Goal: Task Accomplishment & Management: Complete application form

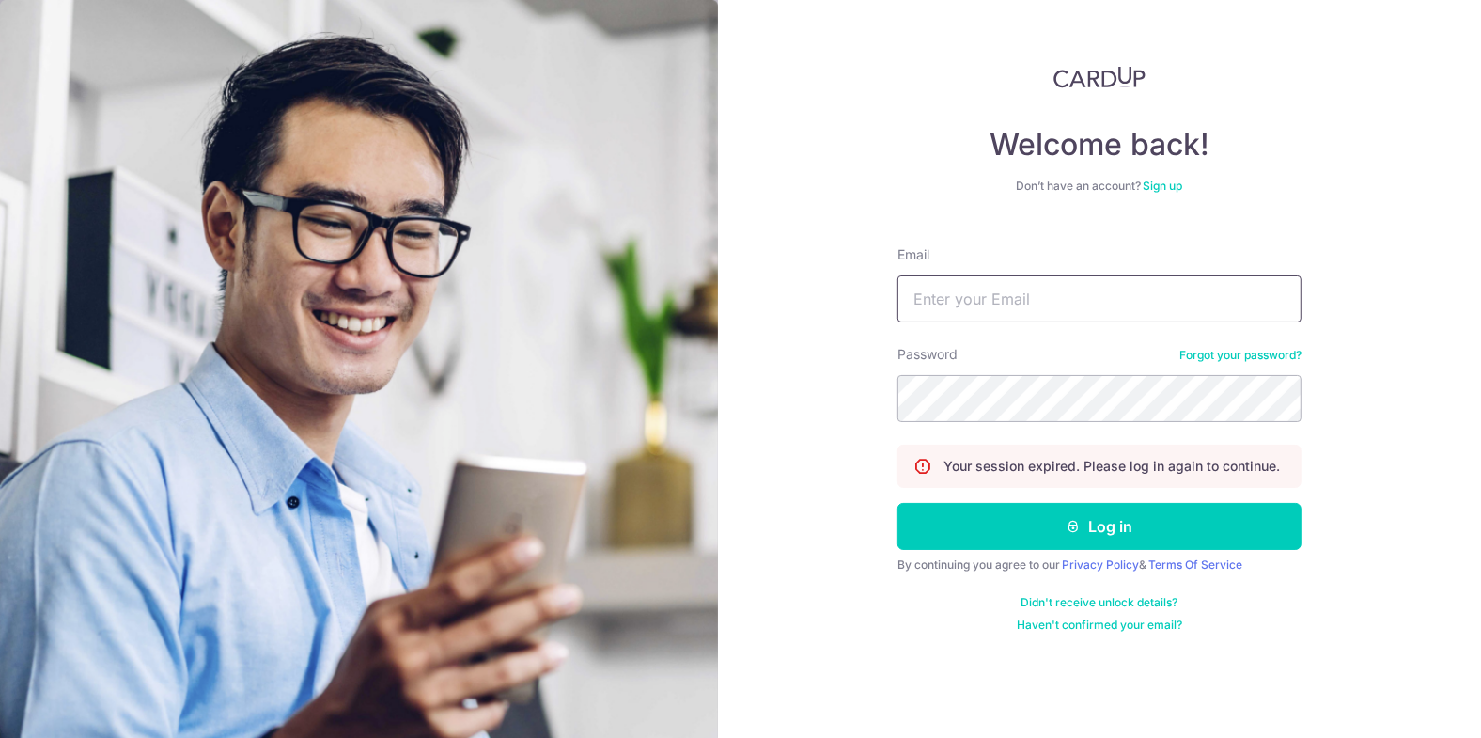
drag, startPoint x: 1021, startPoint y: 294, endPoint x: 1054, endPoint y: 321, distance: 42.7
click at [1021, 294] on input "Email" at bounding box center [1100, 298] width 404 height 47
type input "[EMAIL_ADDRESS][DOMAIN_NAME]"
click at [898, 503] on button "Log in" at bounding box center [1100, 526] width 404 height 47
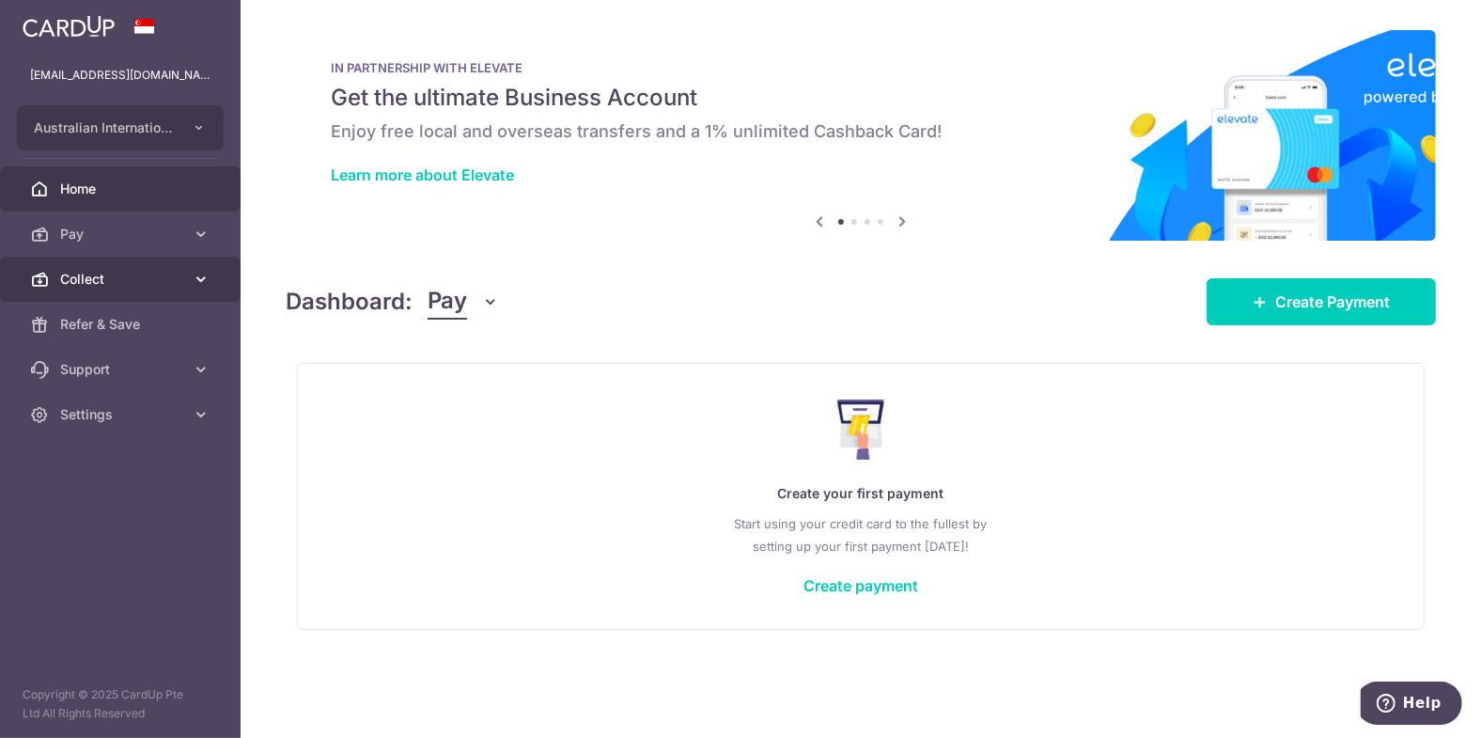
click at [109, 274] on span "Collect" at bounding box center [122, 279] width 124 height 19
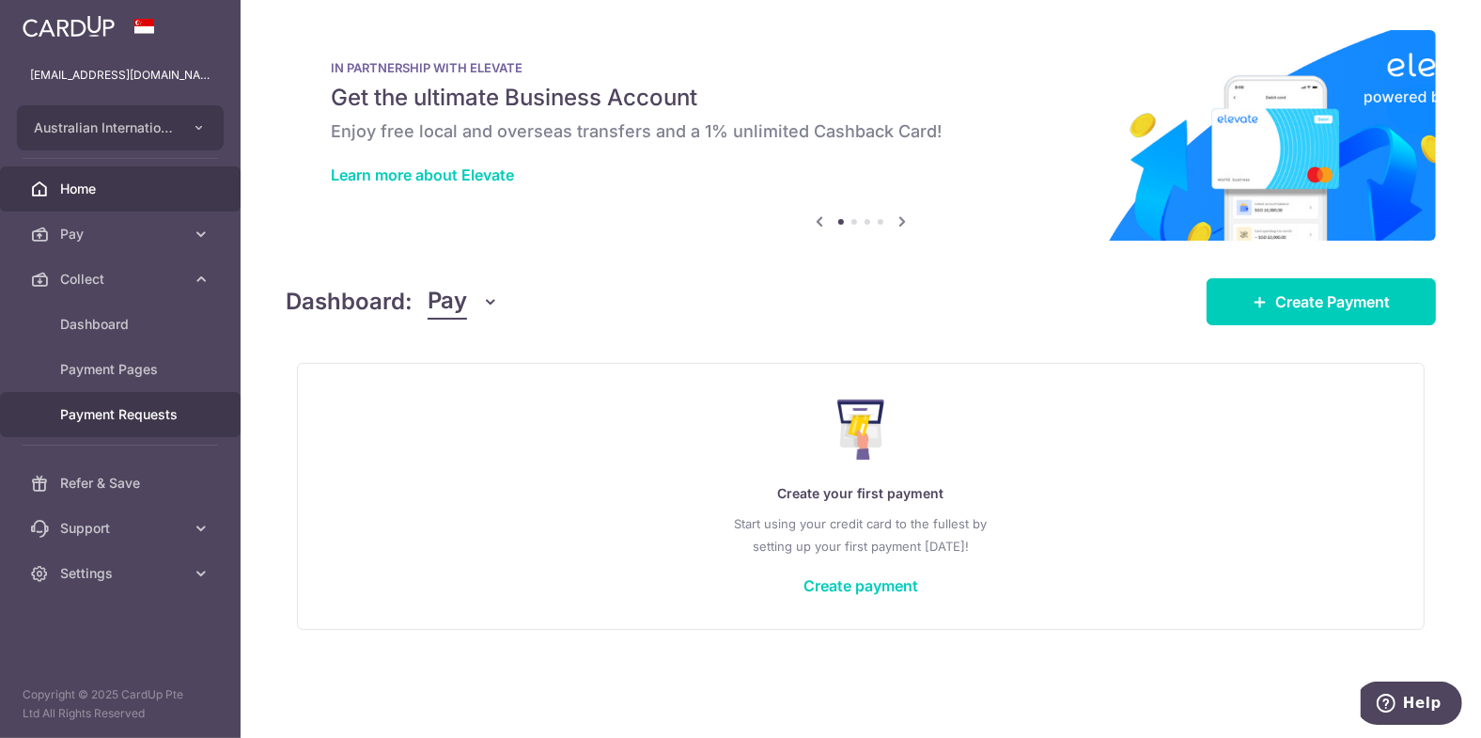
click at [113, 405] on span "Payment Requests" at bounding box center [122, 414] width 124 height 19
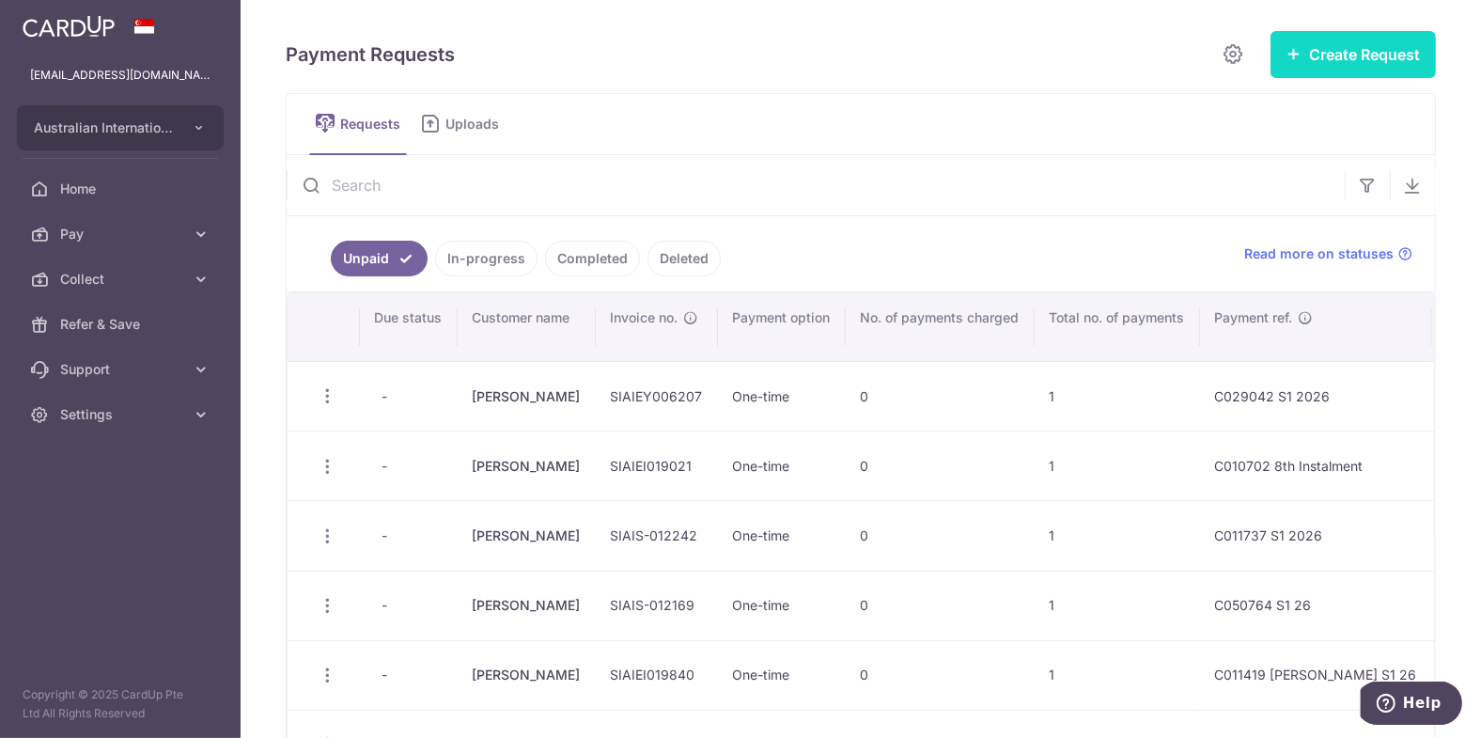
click at [1342, 61] on button "Create Request" at bounding box center [1353, 54] width 165 height 47
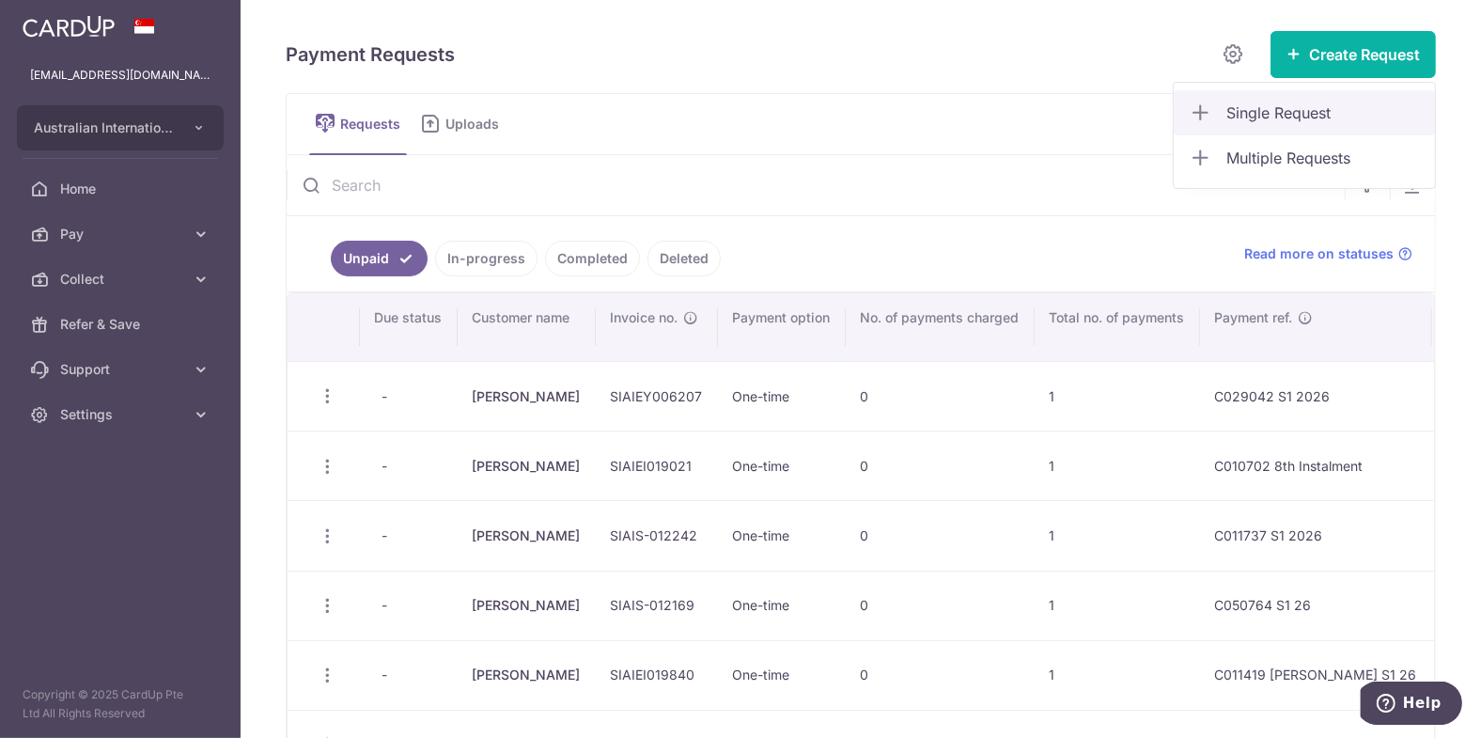
click at [1257, 111] on span "Single Request" at bounding box center [1323, 113] width 194 height 23
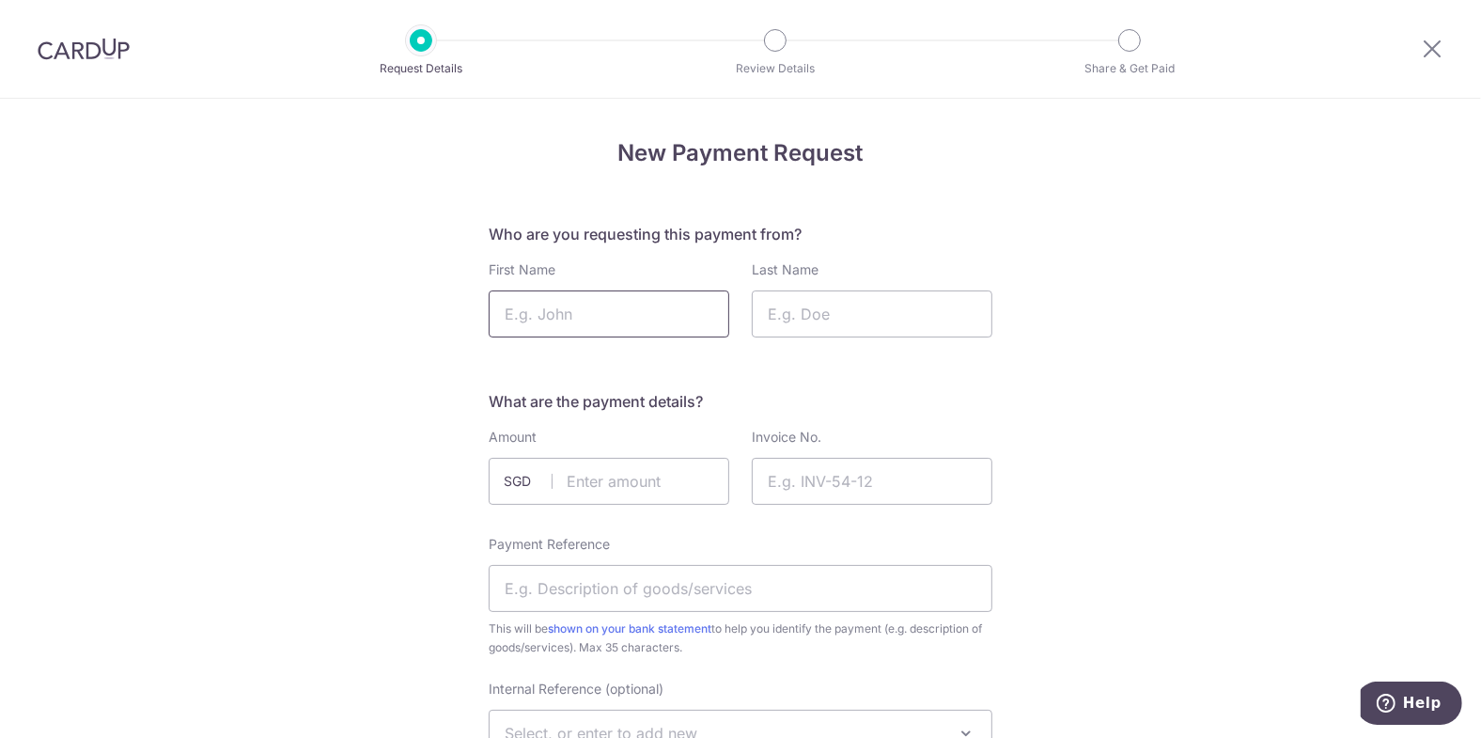
click at [589, 325] on input "First Name" at bounding box center [609, 313] width 241 height 47
click at [562, 320] on input "First Name" at bounding box center [609, 313] width 241 height 47
type input "Dale"
type input "Finlay"
drag, startPoint x: 587, startPoint y: 493, endPoint x: 581, endPoint y: 486, distance: 10.0
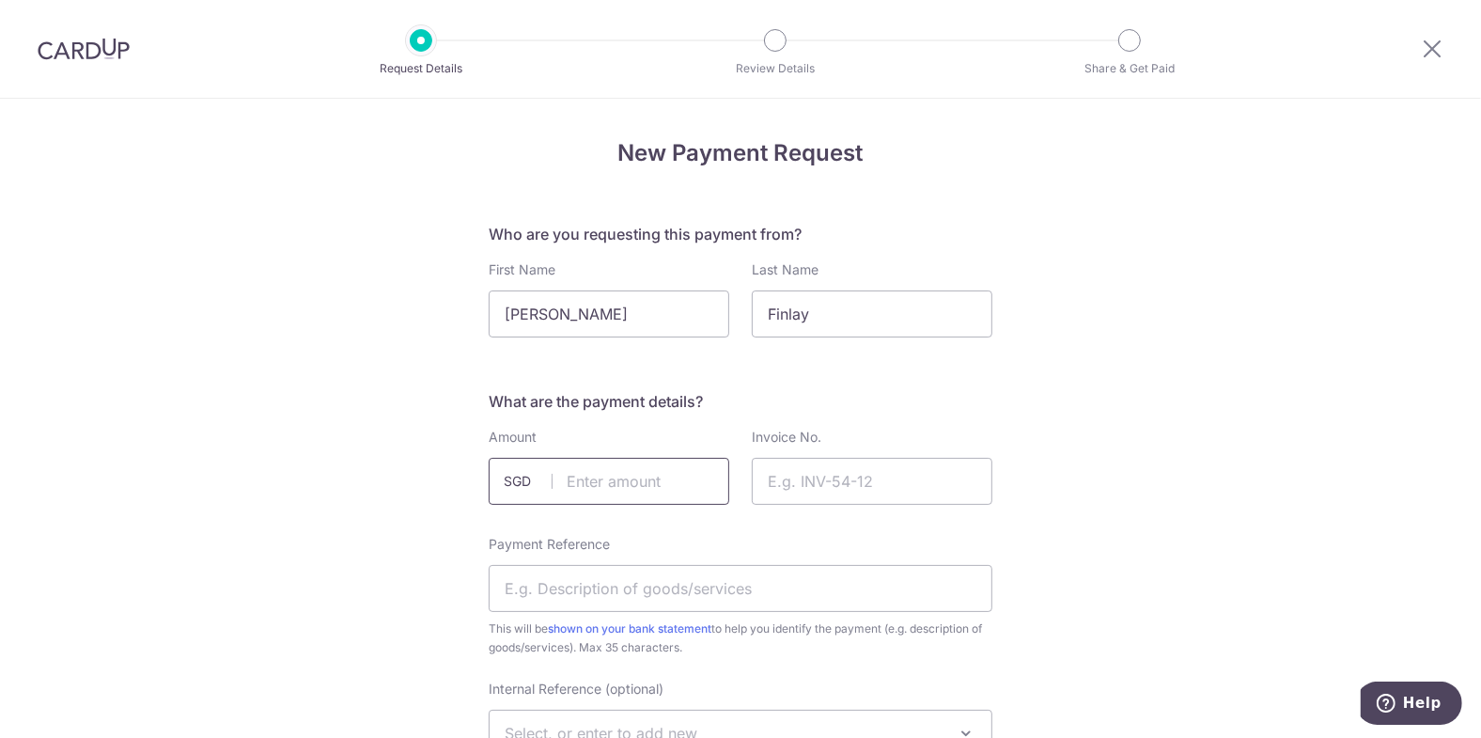
click at [589, 493] on input "text" at bounding box center [609, 481] width 241 height 47
type input "32135.54"
click at [809, 481] on input "Invoice No." at bounding box center [872, 481] width 241 height 47
paste input "SIAIEI019926"
drag, startPoint x: 614, startPoint y: 587, endPoint x: 660, endPoint y: 567, distance: 50.5
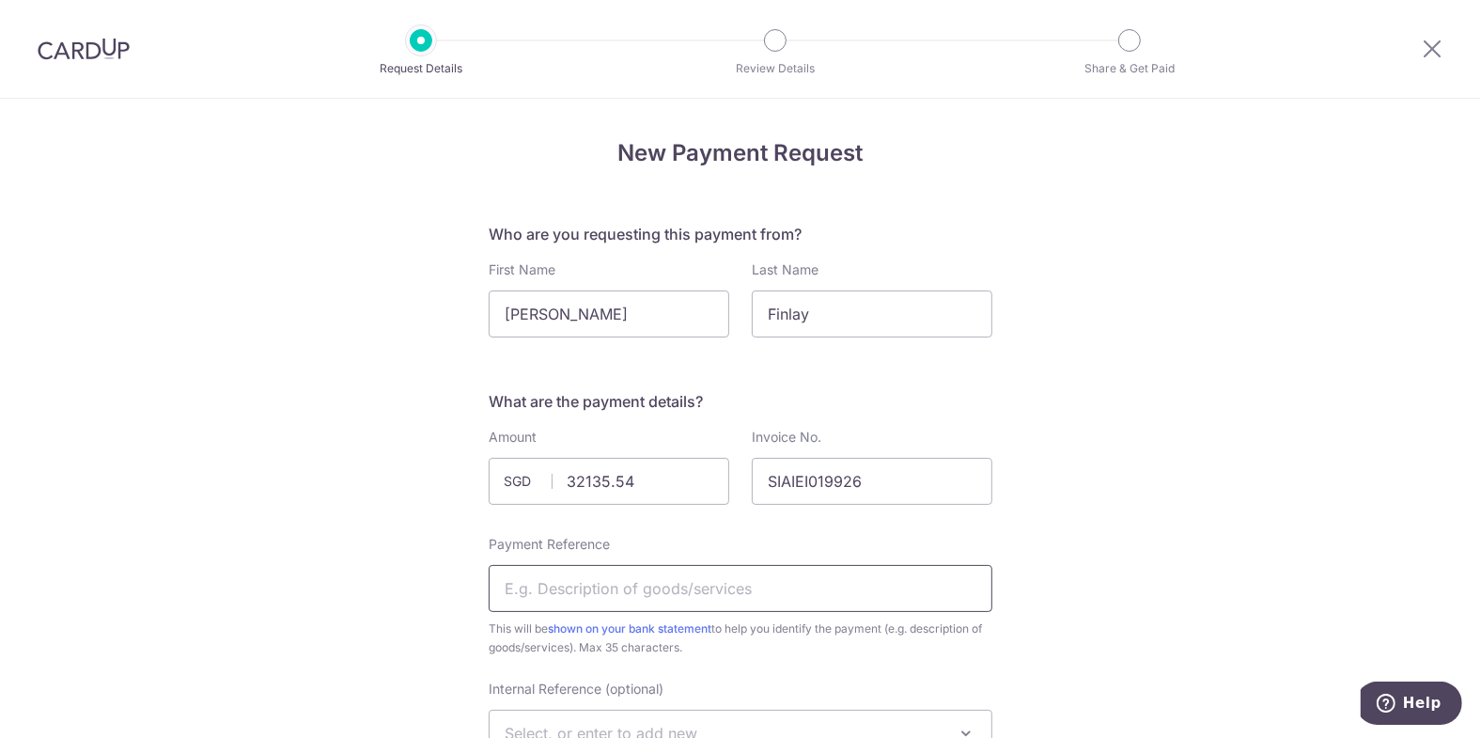
click at [626, 583] on input "Payment Reference" at bounding box center [741, 588] width 504 height 47
drag, startPoint x: 794, startPoint y: 480, endPoint x: 820, endPoint y: 477, distance: 25.5
click at [794, 480] on input "SIAIEI019926" at bounding box center [872, 481] width 241 height 47
type input "SIAIEI019926"
click at [658, 585] on input "Payment Reference" at bounding box center [741, 588] width 504 height 47
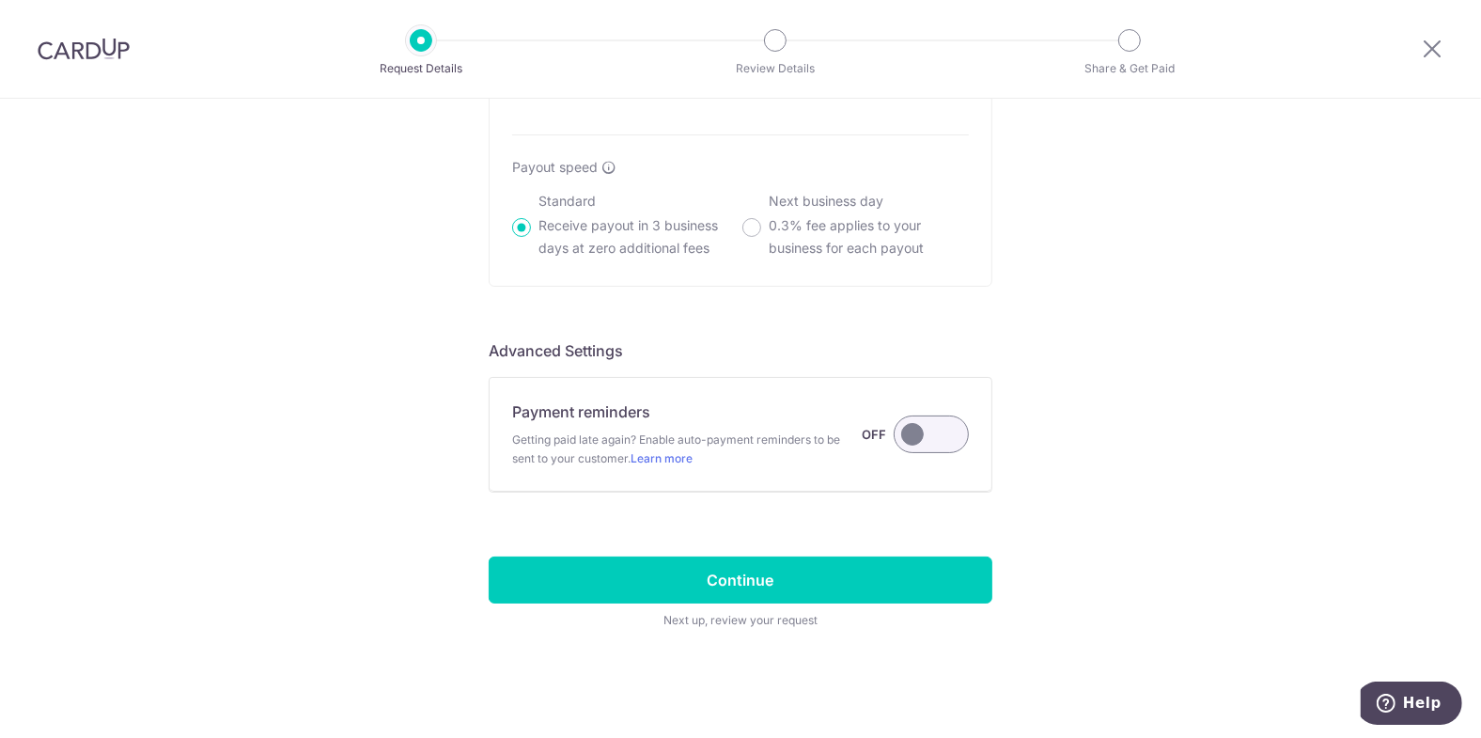
scroll to position [1388, 0]
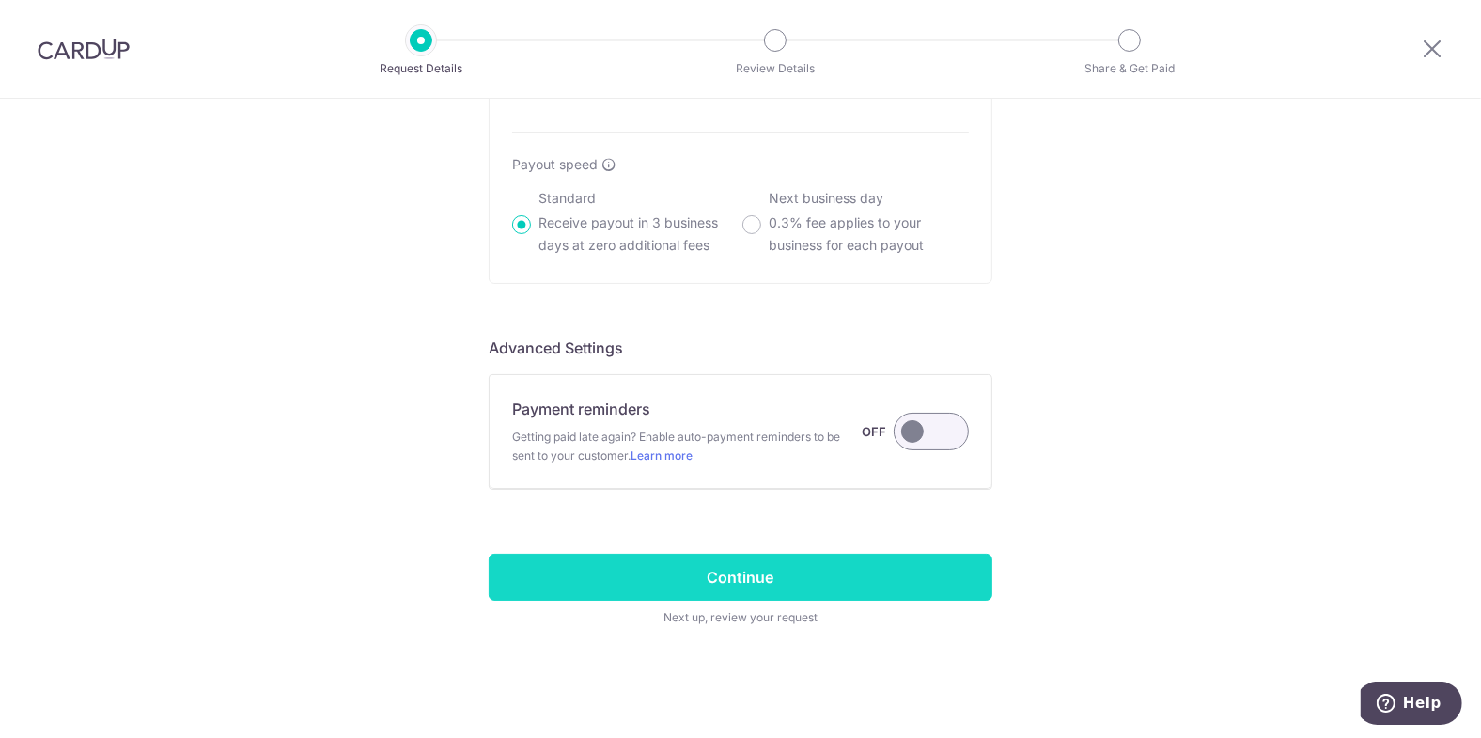
type input "C057188 S1 2026 1st"
click at [752, 581] on input "Continue" at bounding box center [741, 577] width 504 height 47
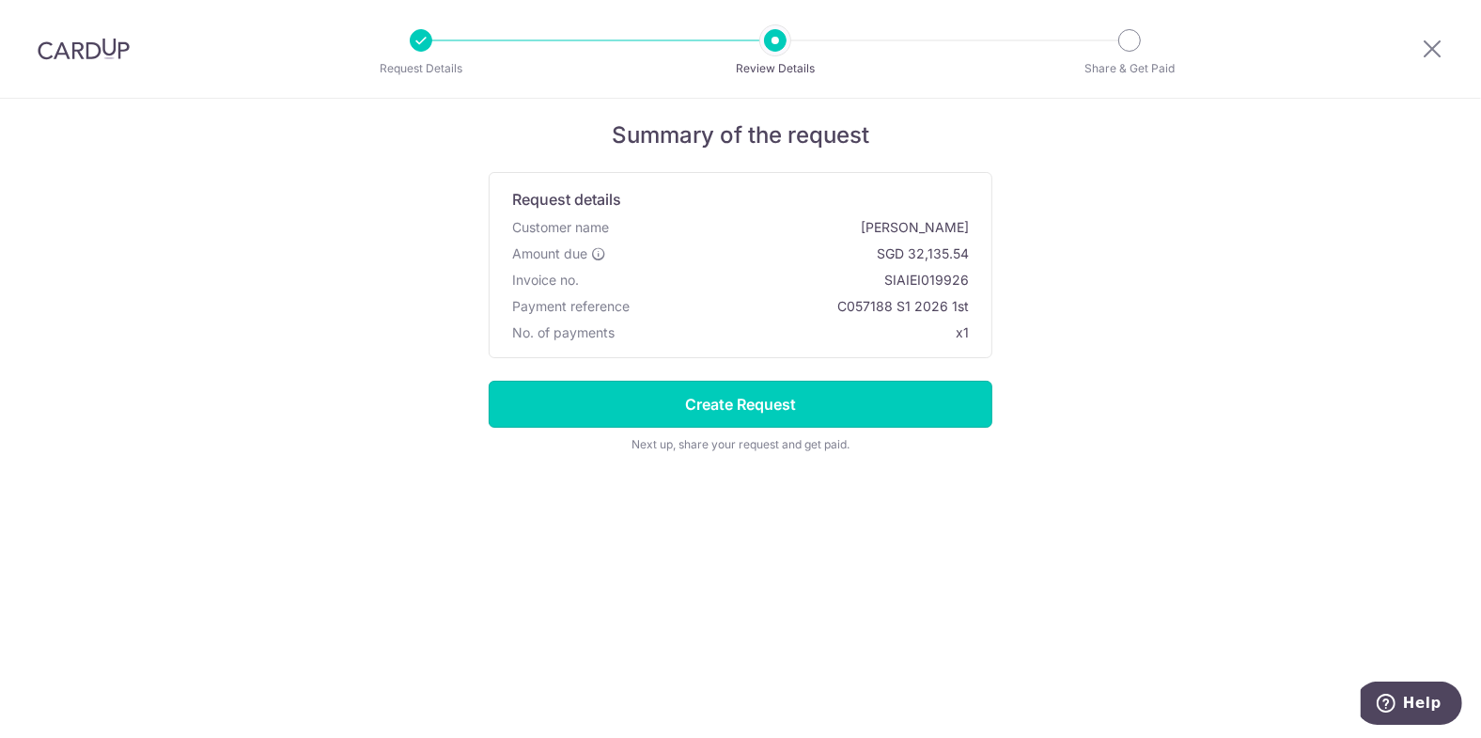
click at [773, 406] on input "Create Request" at bounding box center [741, 404] width 504 height 47
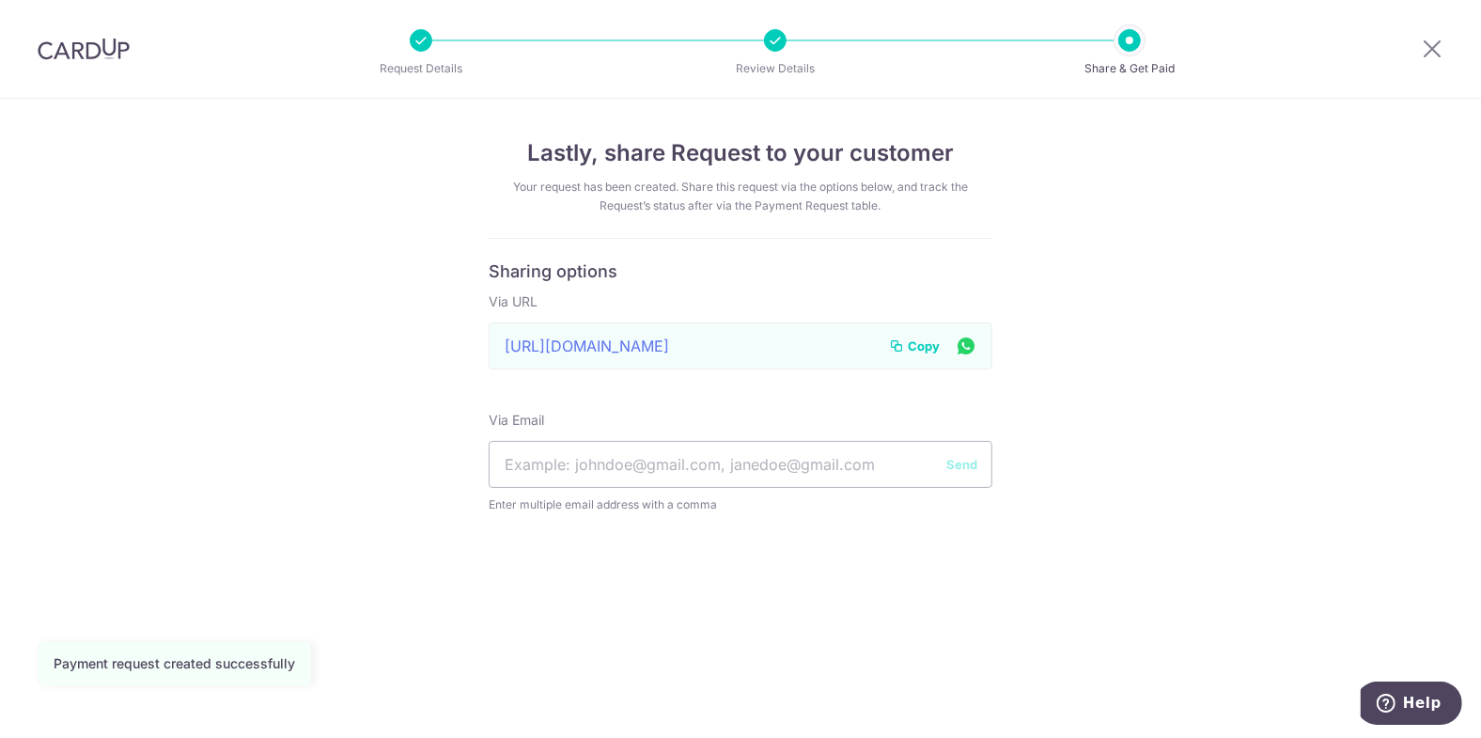
click at [919, 340] on span "Copy" at bounding box center [924, 345] width 32 height 19
click at [1438, 48] on icon at bounding box center [1432, 48] width 23 height 23
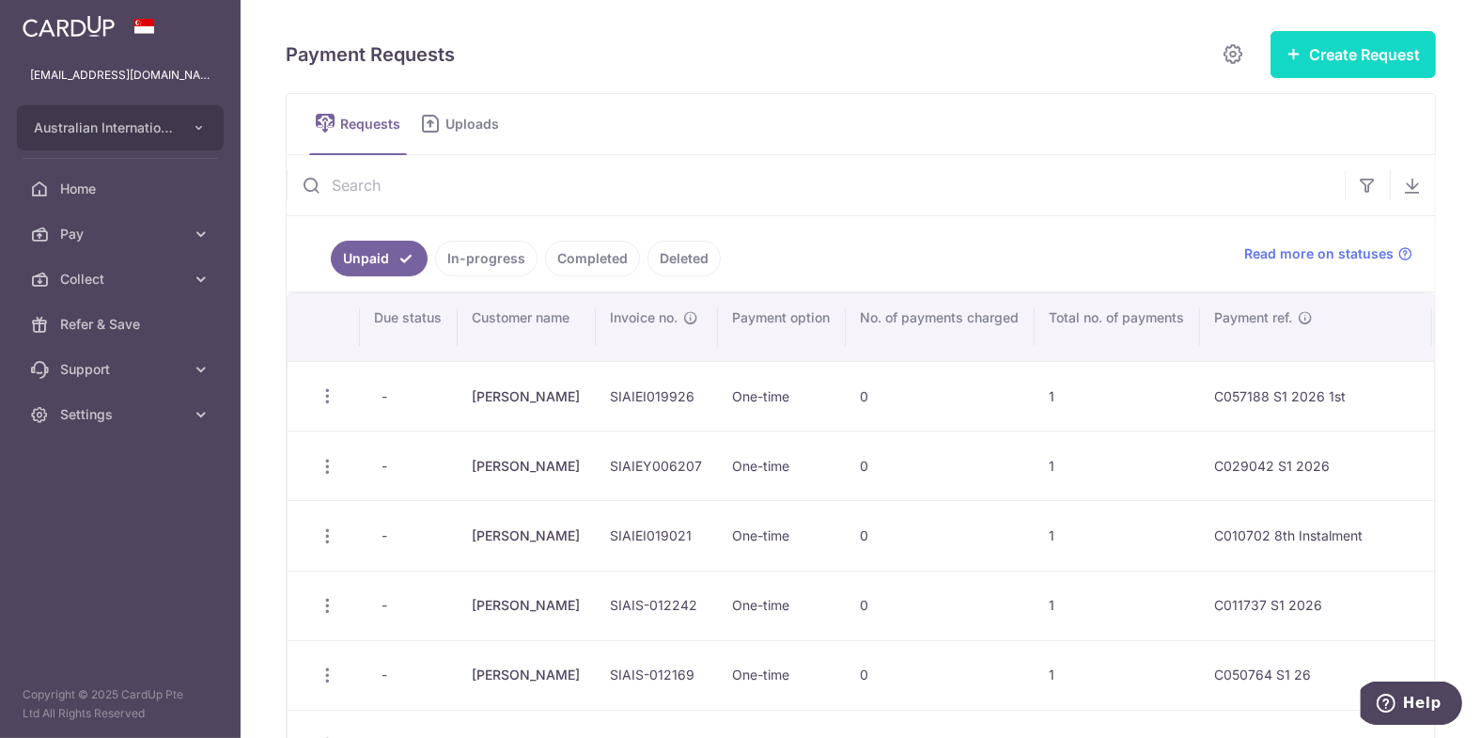
click at [1380, 54] on button "Create Request" at bounding box center [1353, 54] width 165 height 47
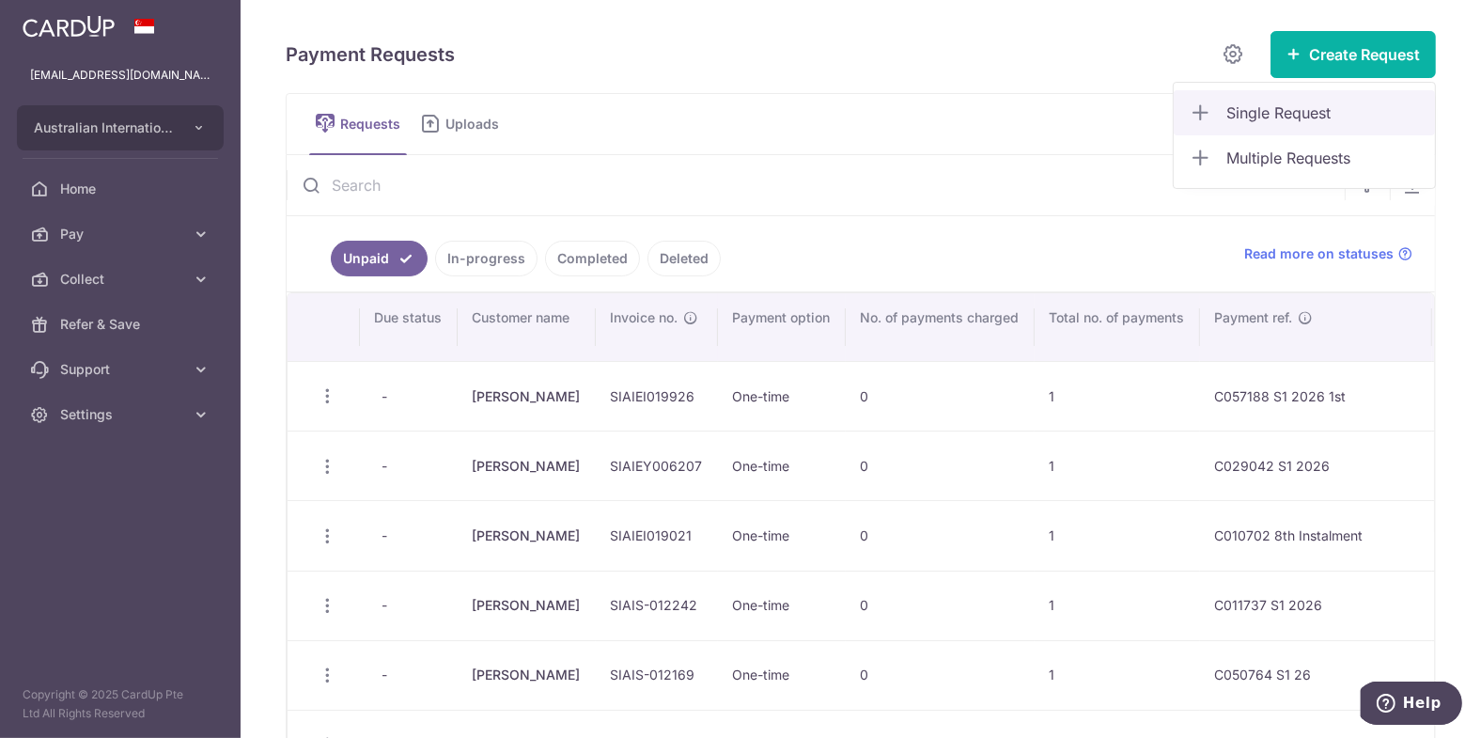
click at [1286, 111] on span "Single Request" at bounding box center [1323, 113] width 194 height 23
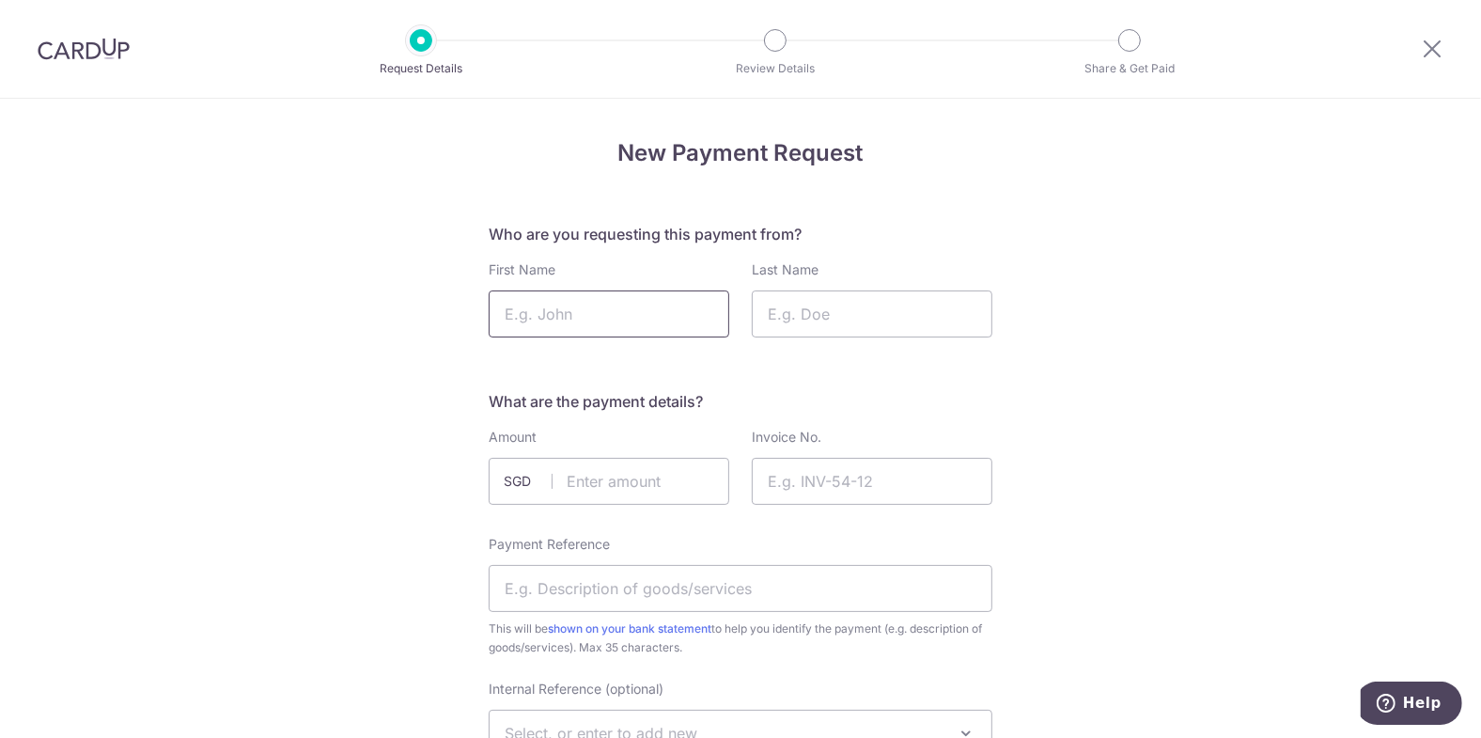
click at [564, 308] on input "First Name" at bounding box center [609, 313] width 241 height 47
type input "Dale"
type input "Finlay"
type input "32135.54"
drag, startPoint x: 858, startPoint y: 480, endPoint x: 838, endPoint y: 492, distance: 22.7
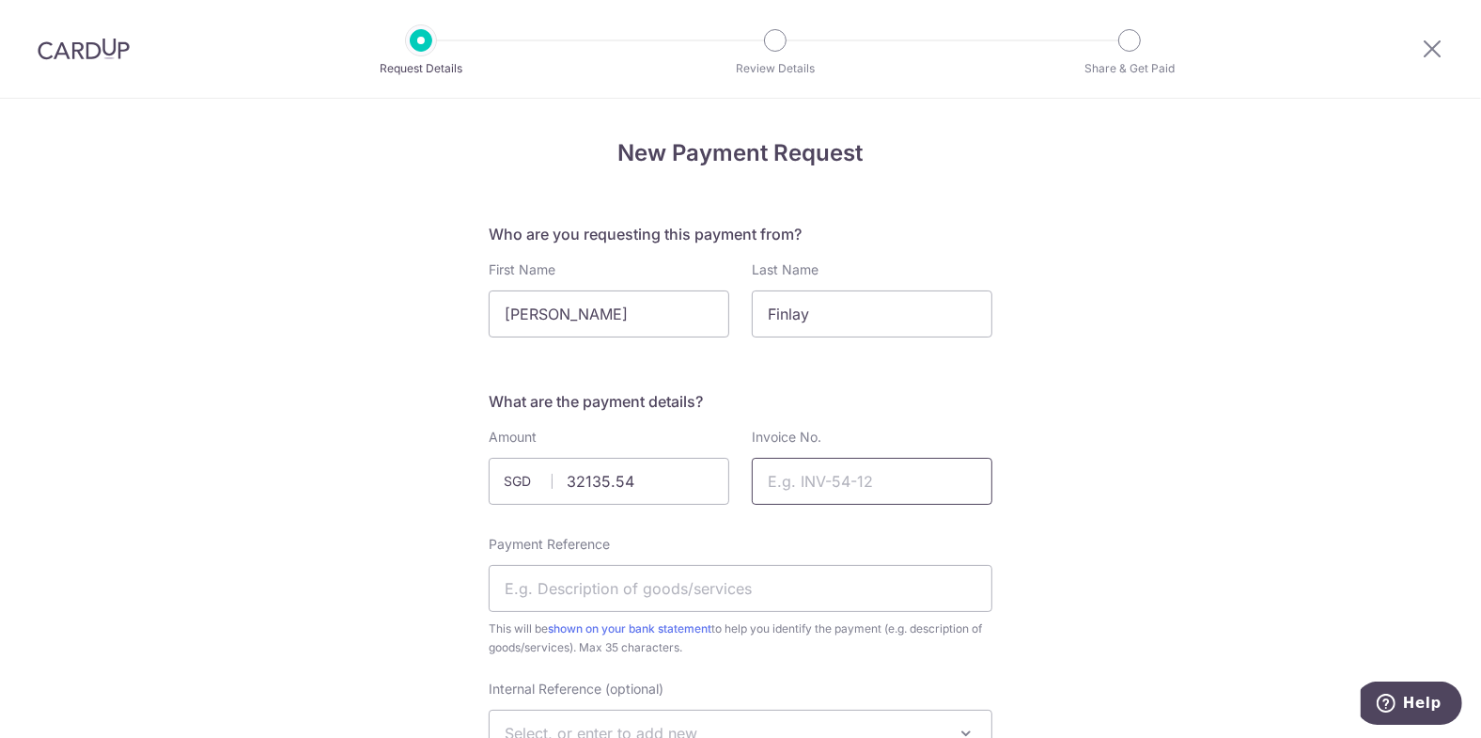
click at [858, 480] on input "Invoice No." at bounding box center [872, 481] width 241 height 47
paste input "SIAIEI019926"
type input "SIAIEI019926"
click at [633, 580] on input "Payment Reference" at bounding box center [741, 588] width 504 height 47
type input "C057188 S1 2026 2nd"
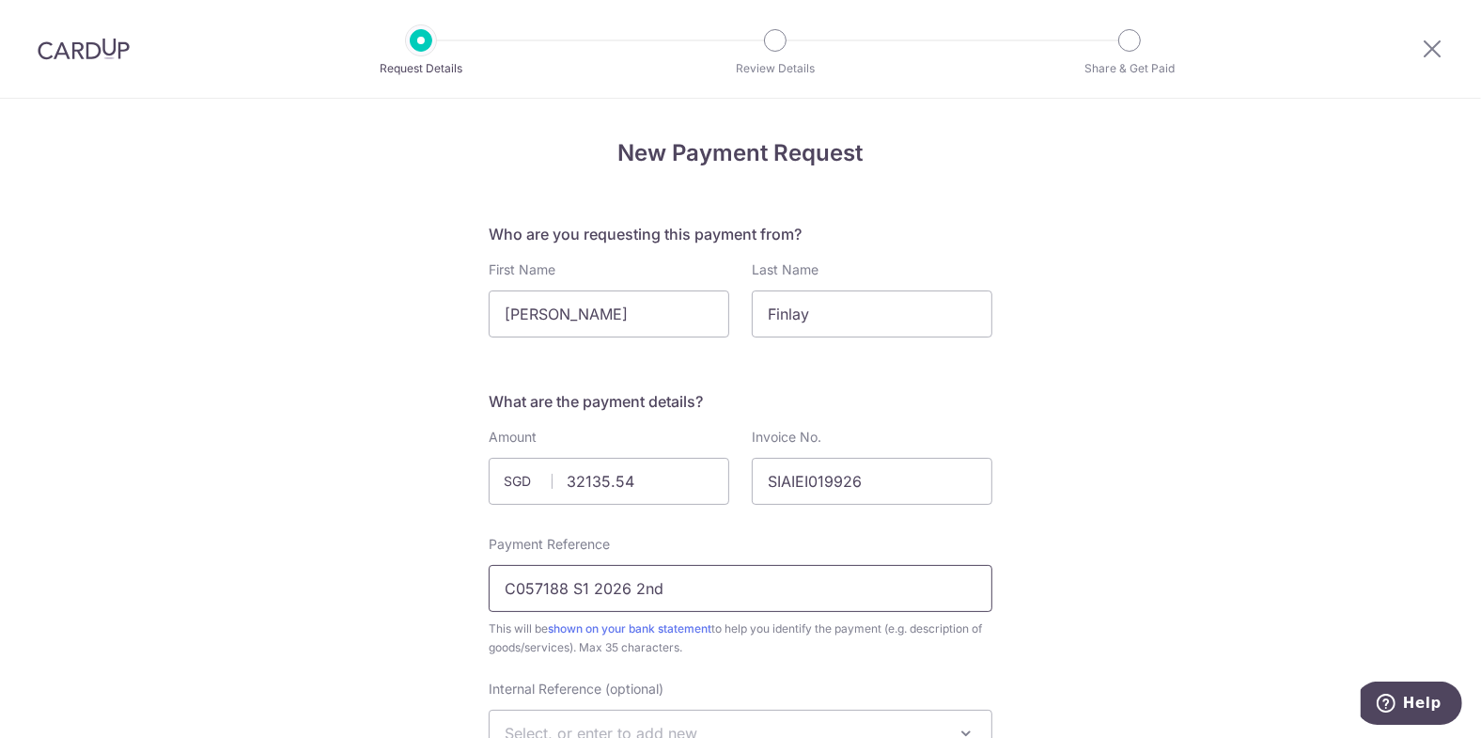
click button "Confirm and Update" at bounding box center [0, 0] width 0 height 0
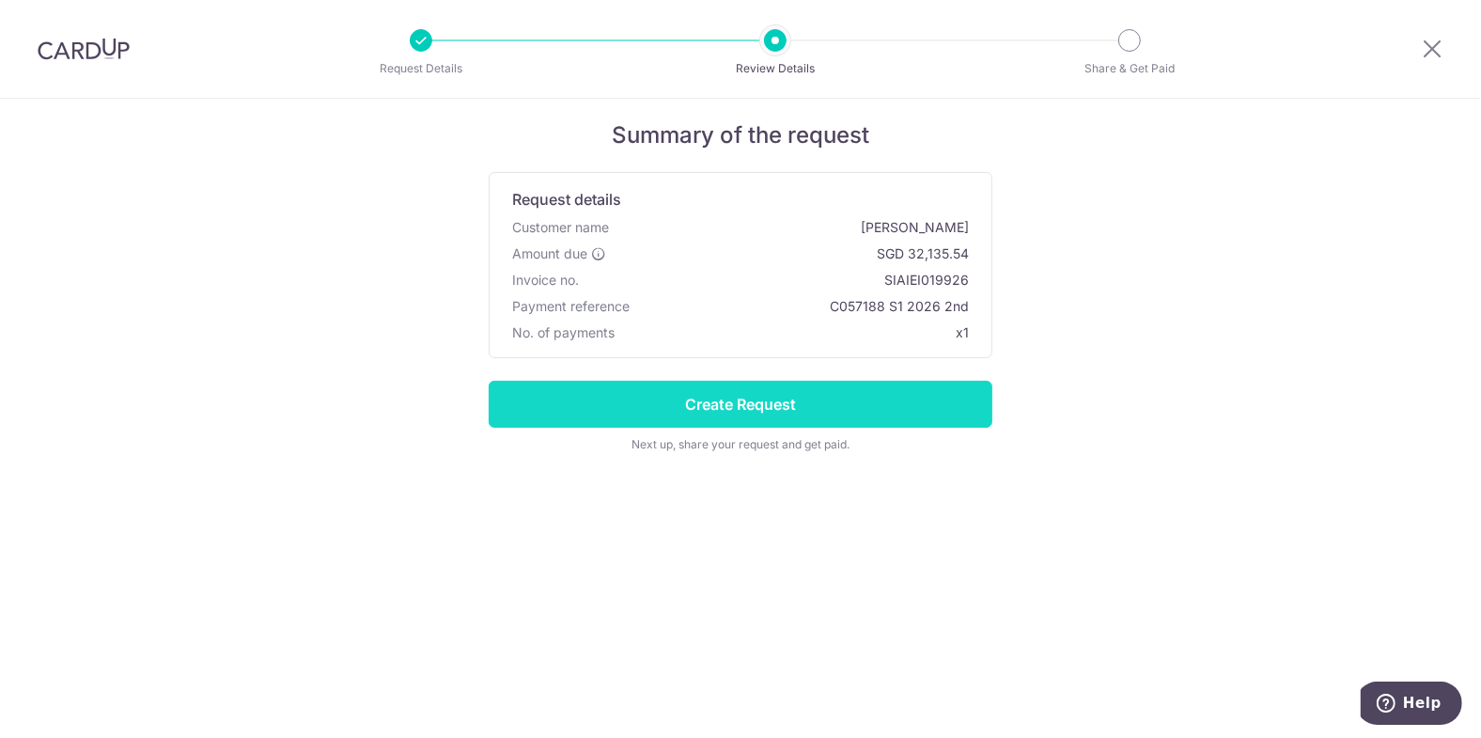
click at [828, 409] on input "Create Request" at bounding box center [741, 404] width 504 height 47
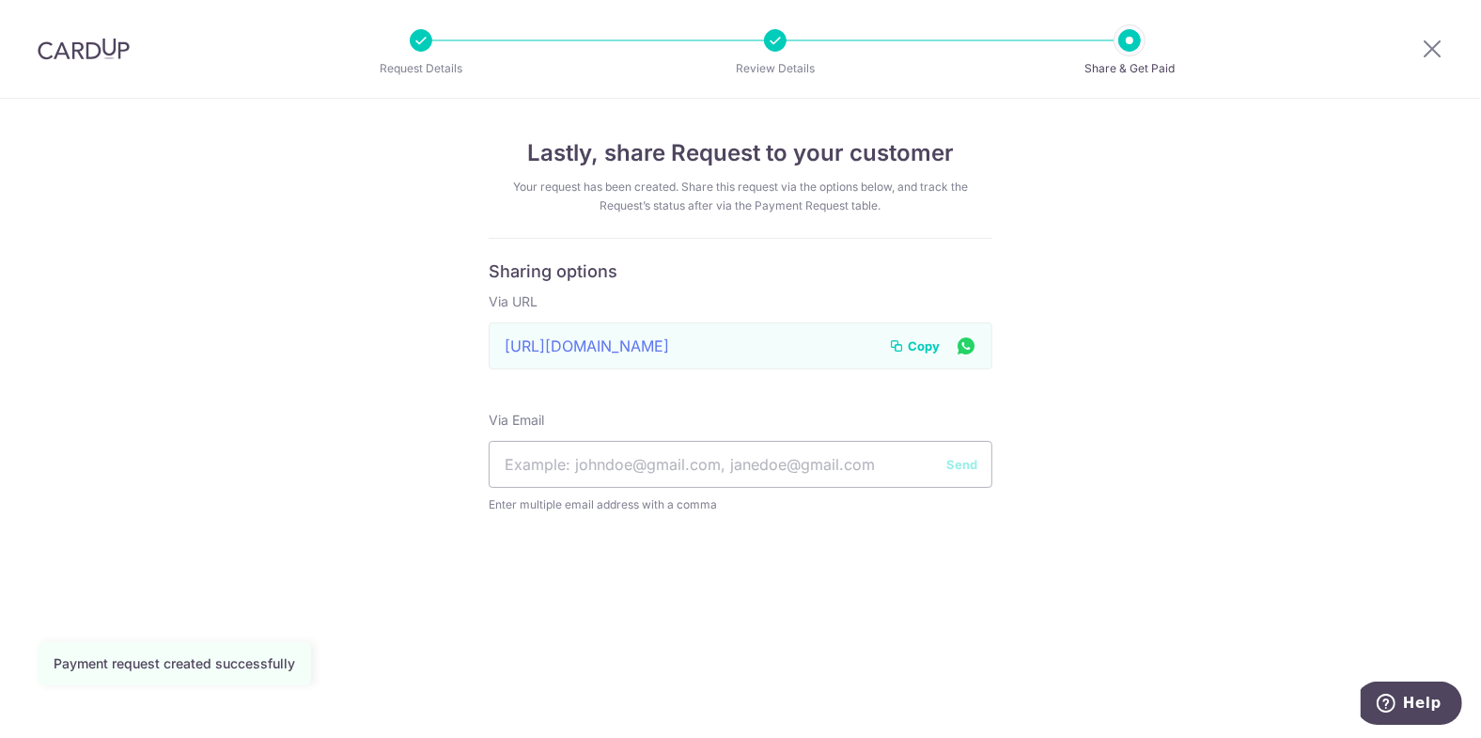
click at [923, 348] on span "Copy" at bounding box center [924, 345] width 32 height 19
